Goal: Check status

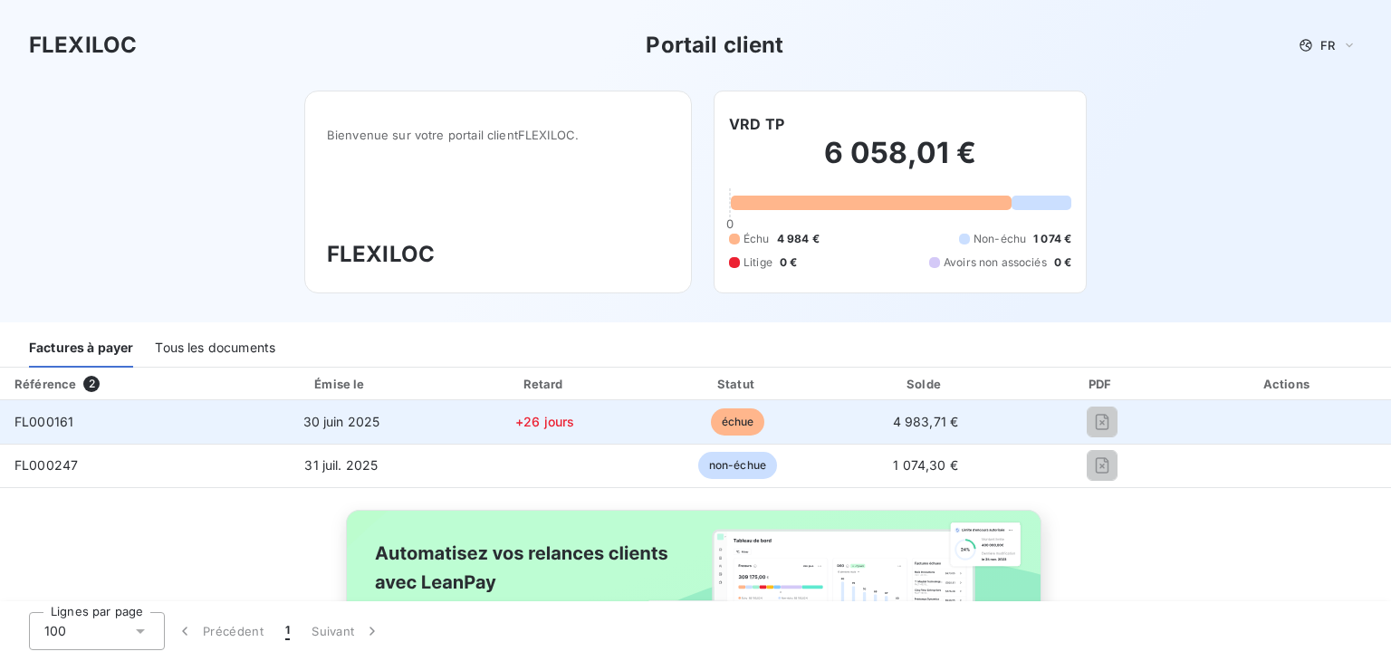
click at [916, 417] on span "4 983,71 €" at bounding box center [926, 421] width 66 height 15
click at [118, 421] on td "FL000161" at bounding box center [117, 421] width 235 height 43
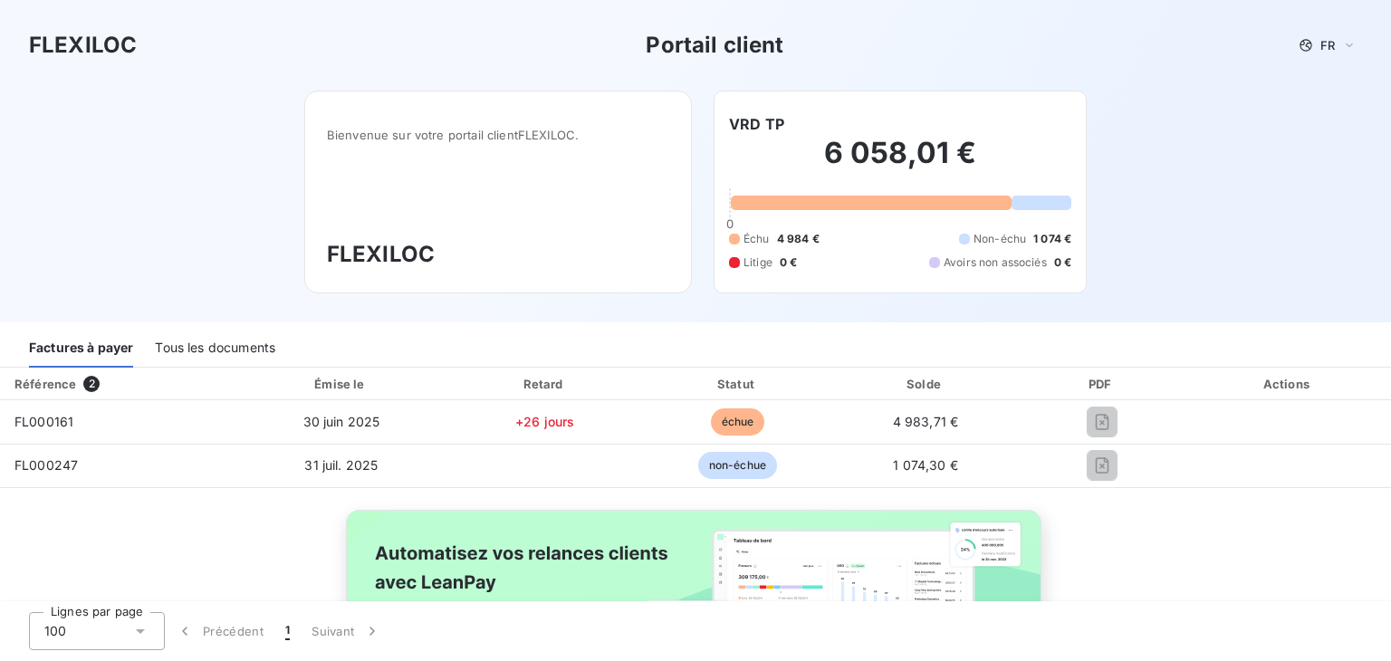
click at [220, 351] on div "Tous les documents" at bounding box center [215, 349] width 120 height 38
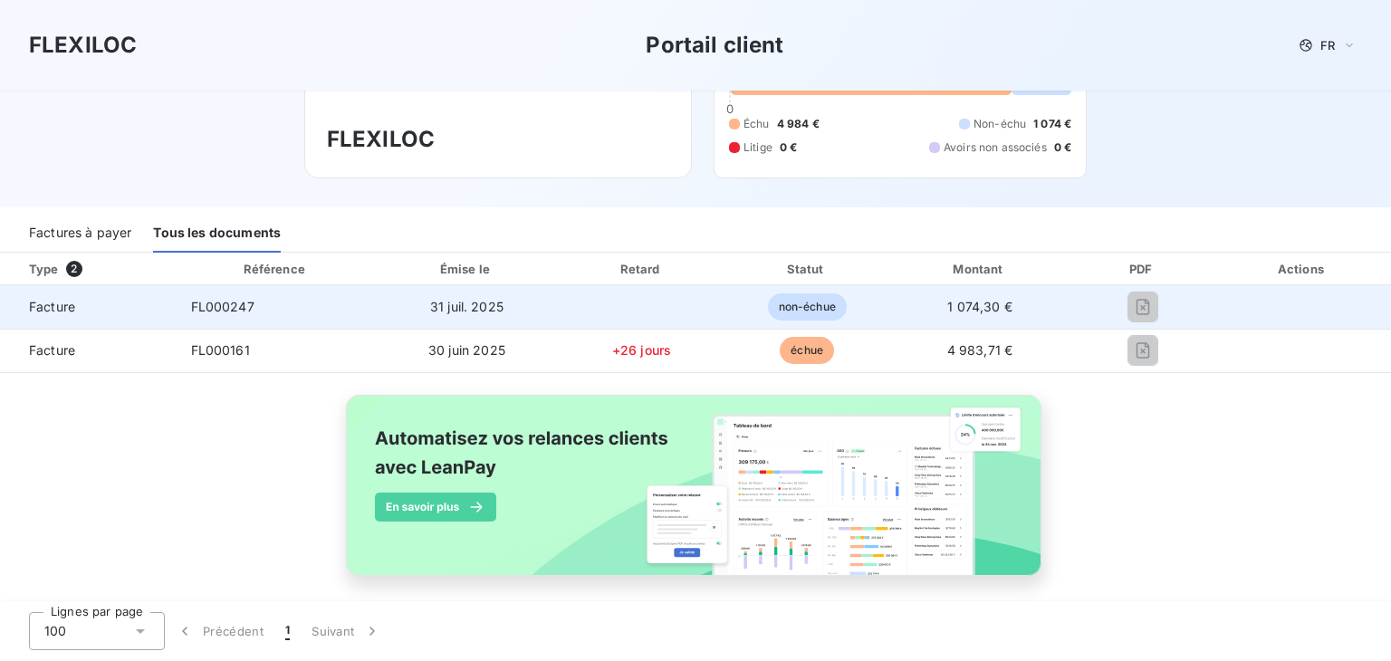
scroll to position [129, 0]
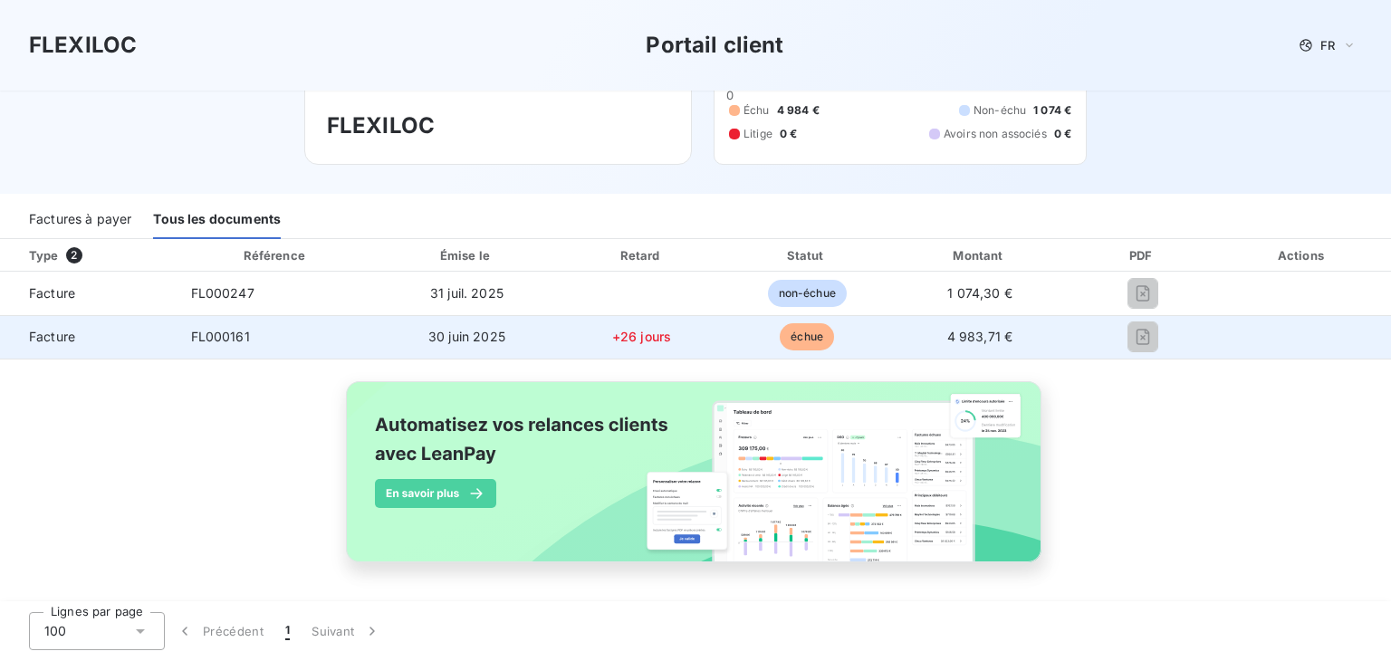
click at [450, 340] on span "30 juin 2025" at bounding box center [466, 336] width 77 height 15
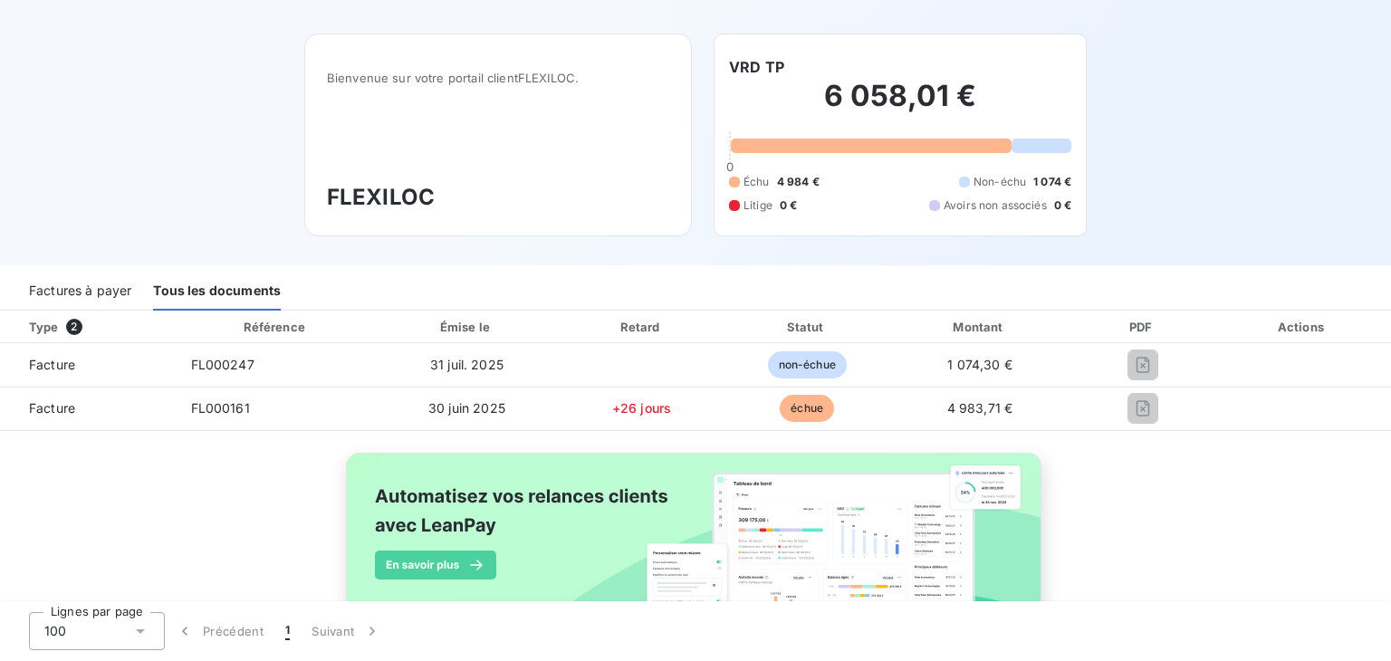
scroll to position [0, 0]
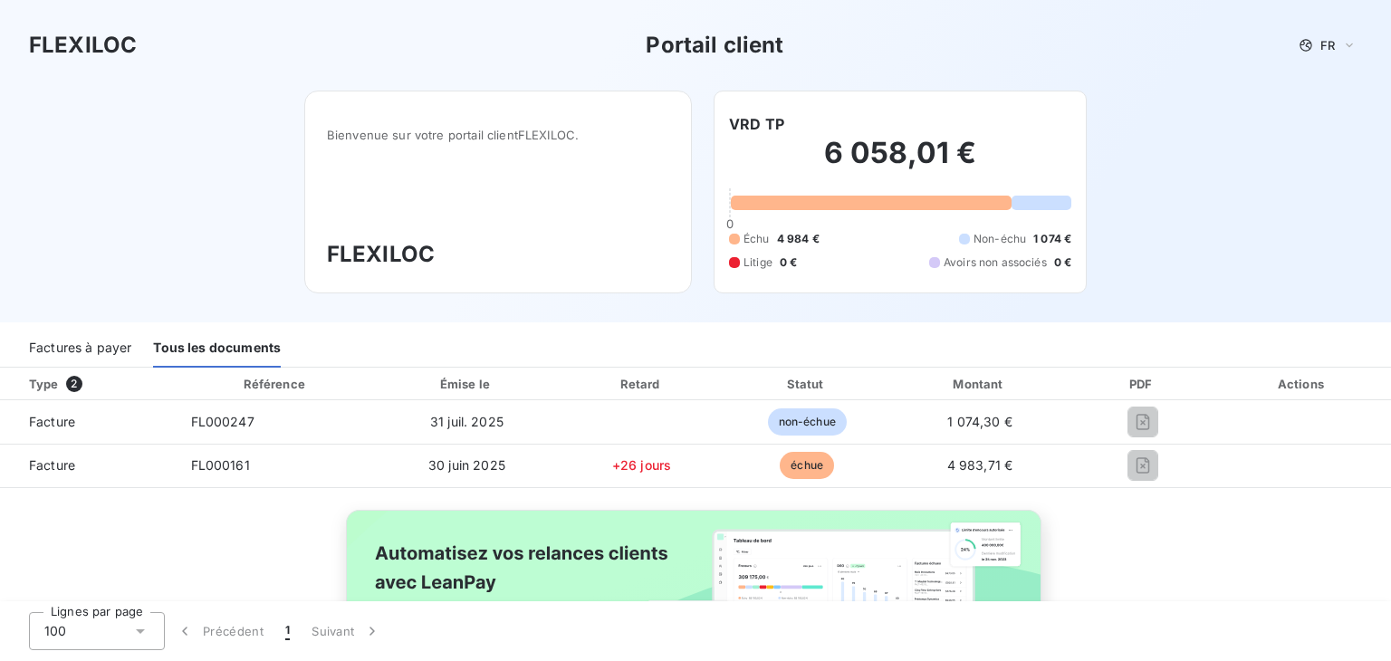
click at [856, 178] on h2 "6 058,01 €" at bounding box center [900, 162] width 342 height 54
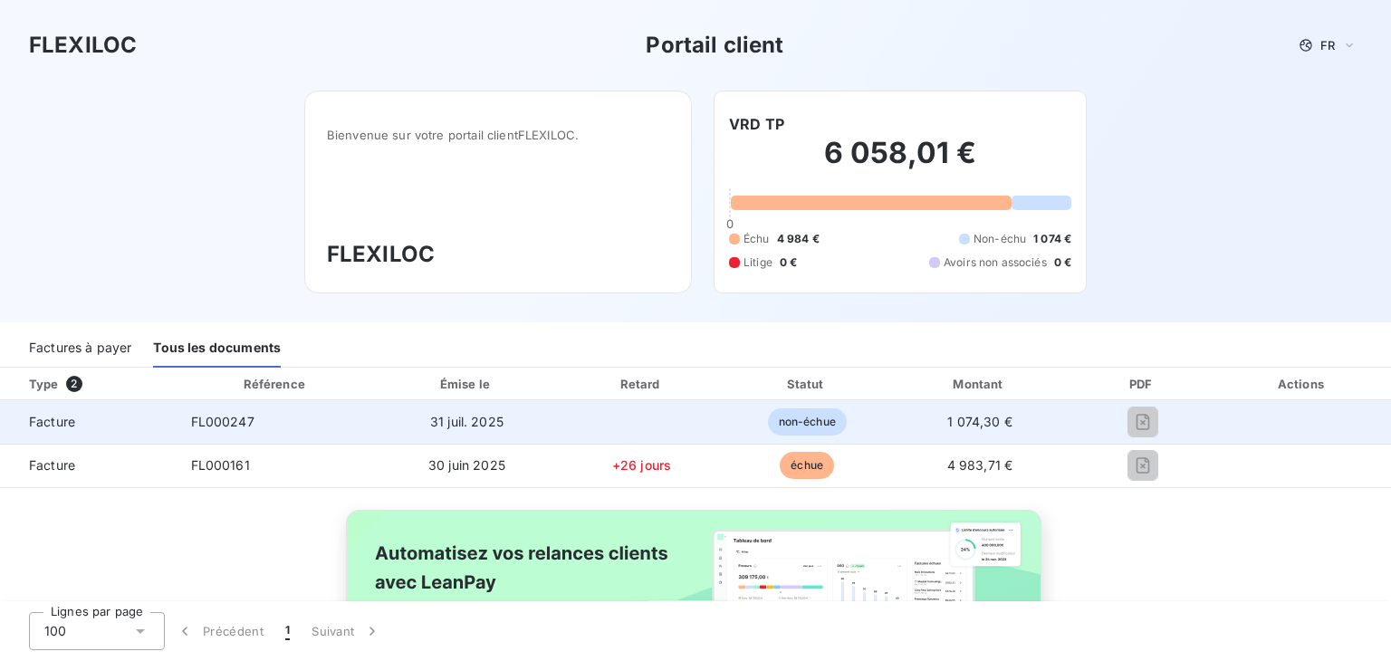
click at [1106, 417] on div at bounding box center [1142, 421] width 114 height 29
